Goal: Task Accomplishment & Management: Manage account settings

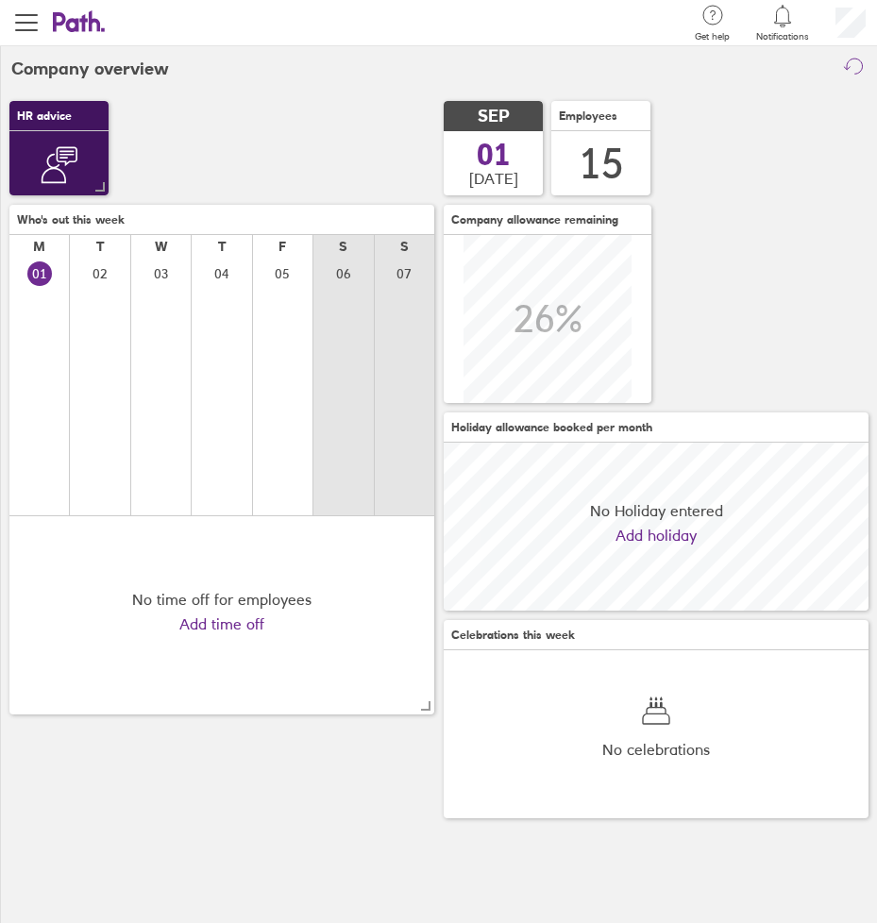
scroll to position [168, 425]
click at [35, 26] on span "button" at bounding box center [26, 22] width 23 height 23
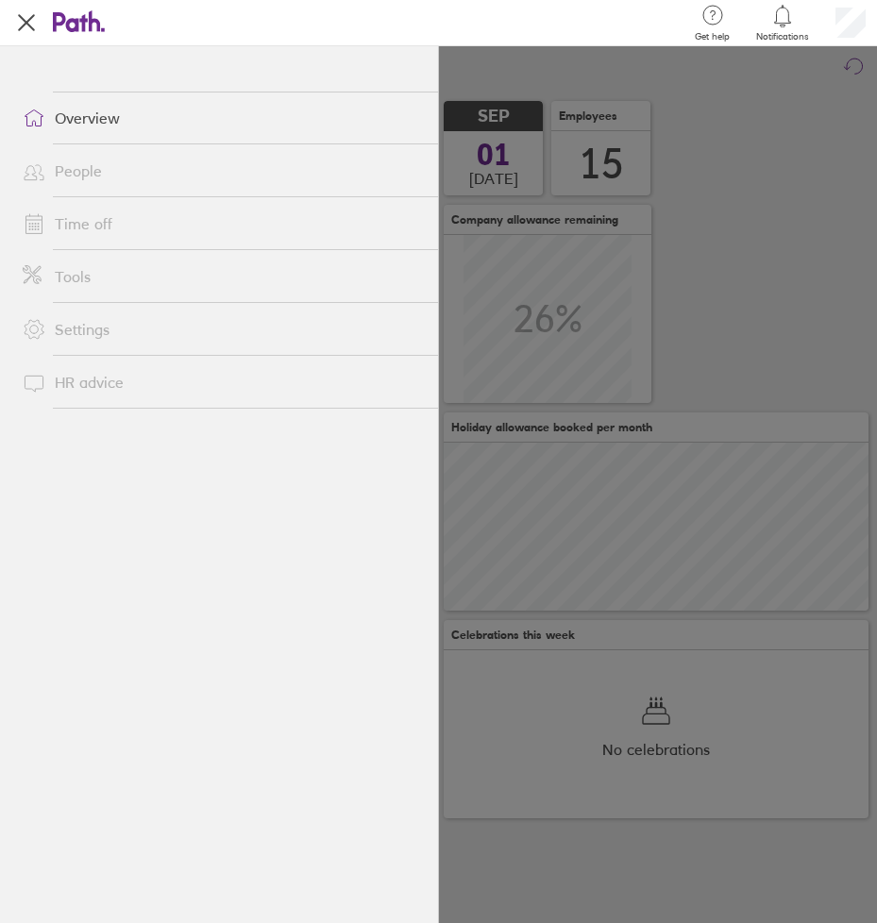
click at [73, 228] on link "Time off" at bounding box center [223, 224] width 430 height 38
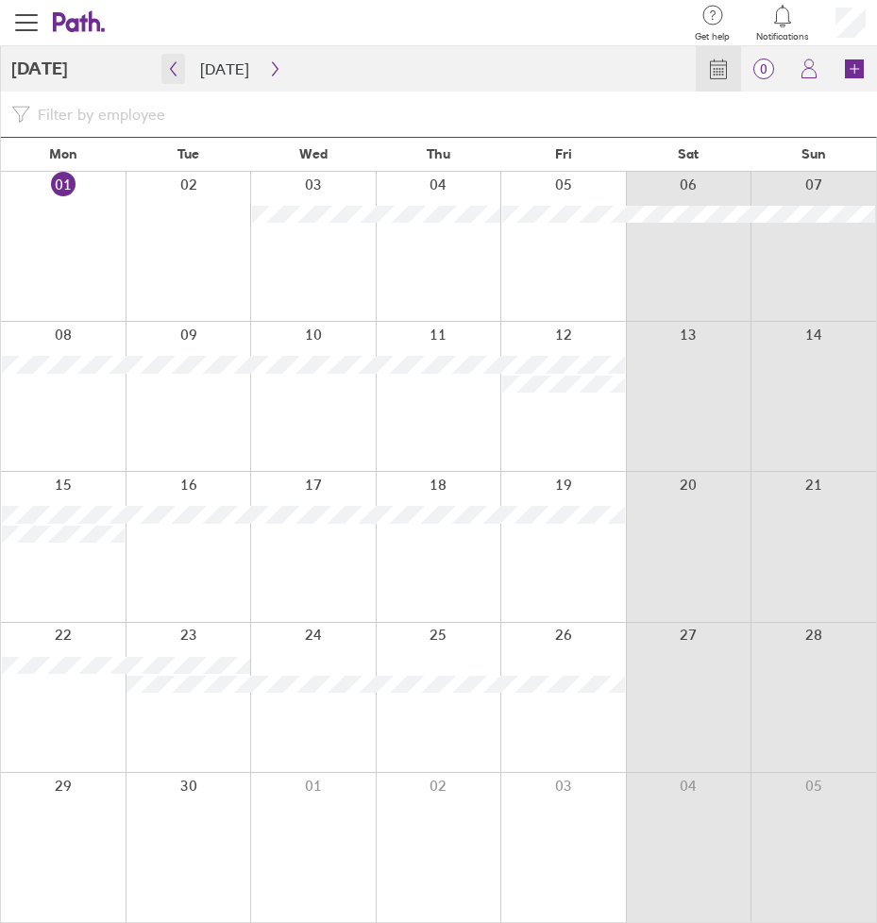
click at [178, 71] on icon "button" at bounding box center [173, 68] width 14 height 15
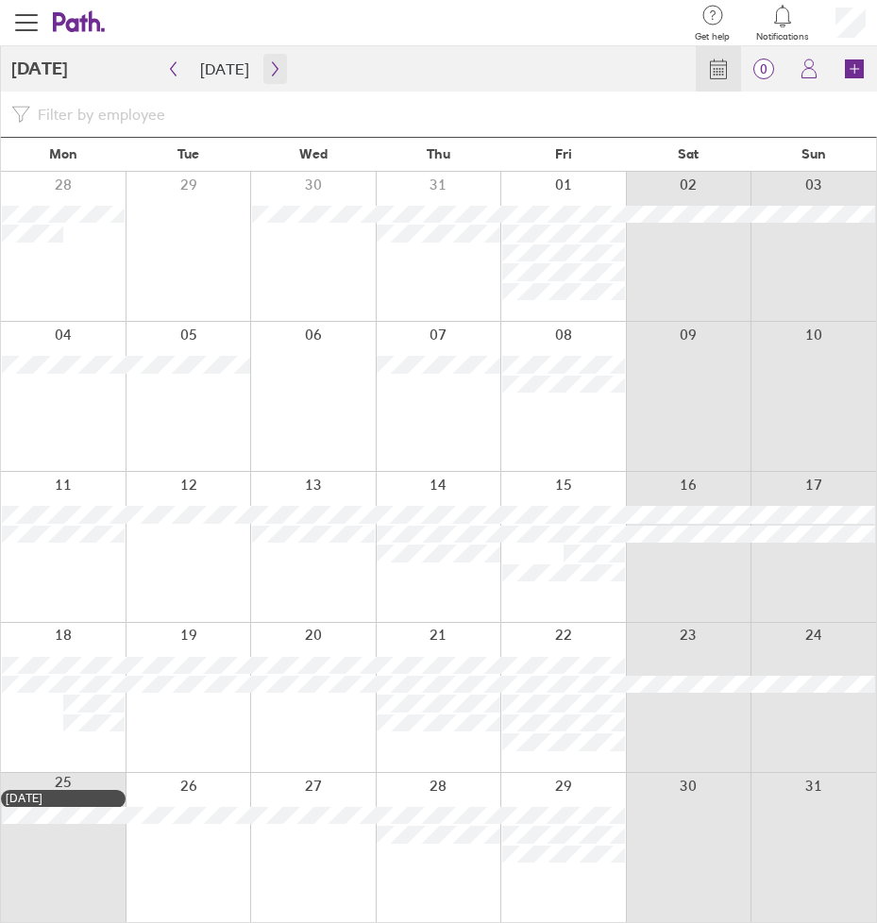
click at [274, 77] on button "button" at bounding box center [275, 69] width 24 height 30
